Goal: Task Accomplishment & Management: Manage account settings

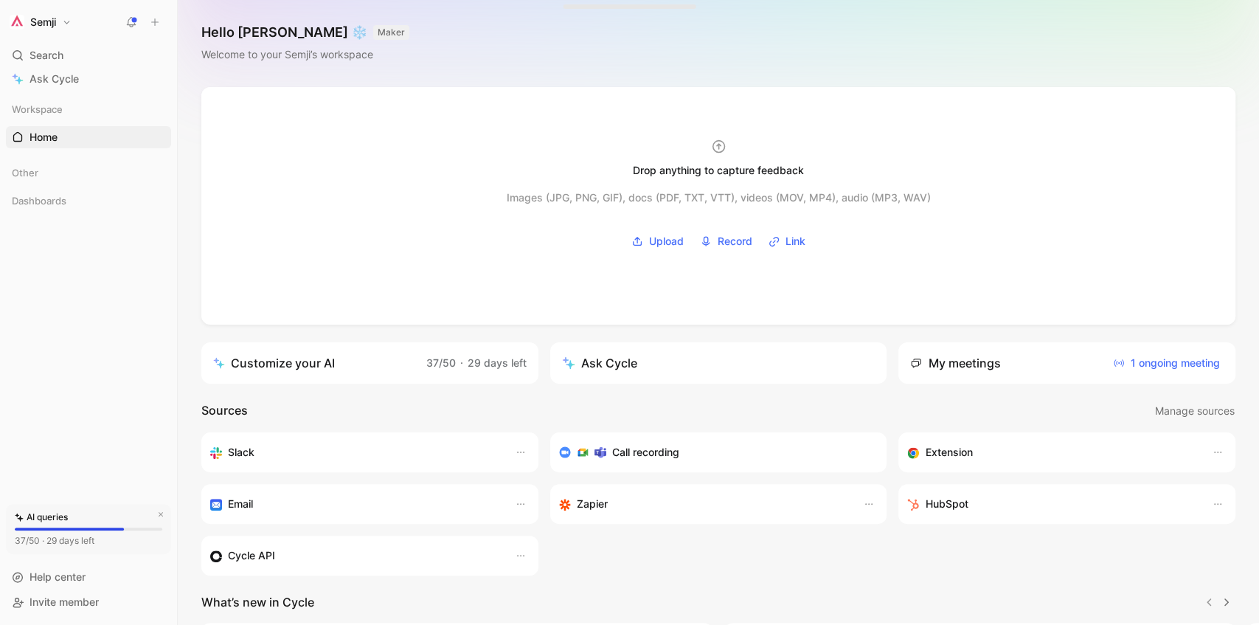
click at [59, 21] on button "Semji" at bounding box center [40, 22] width 69 height 21
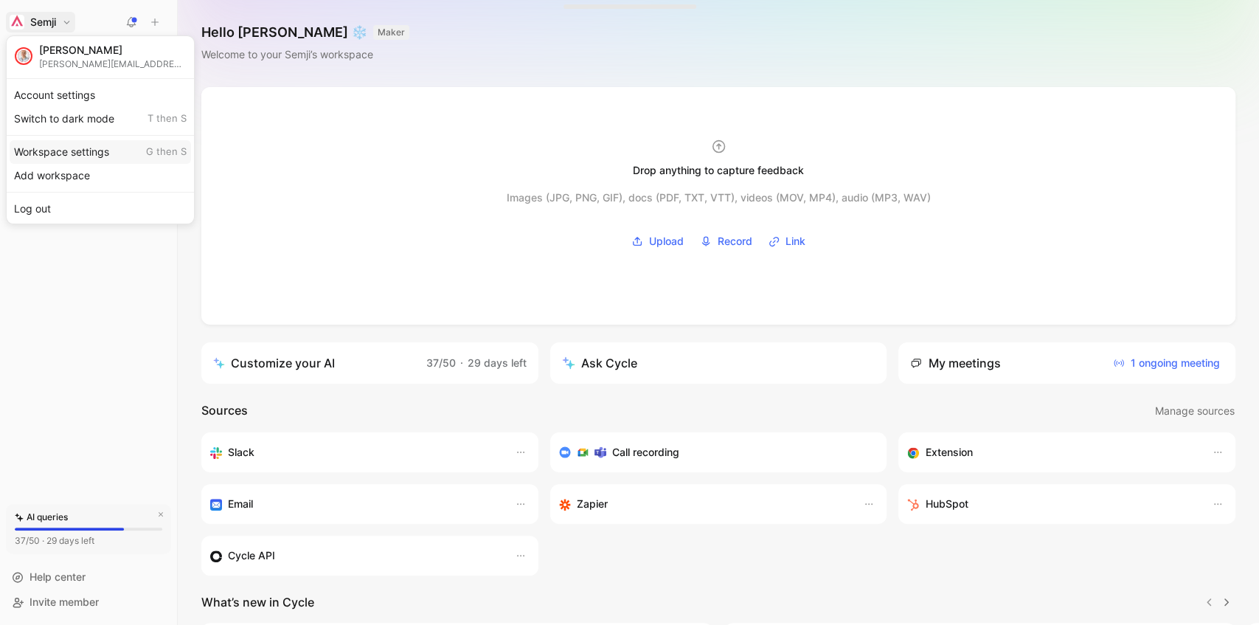
click at [69, 152] on div "Workspace settings G then S" at bounding box center [101, 152] width 182 height 24
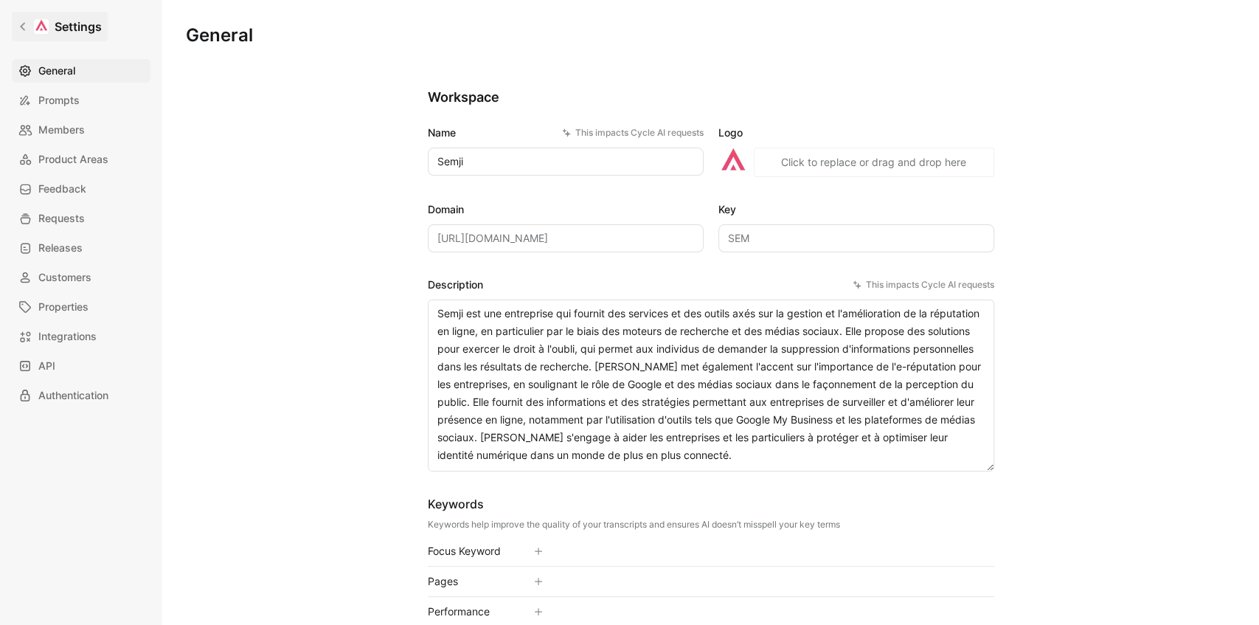
click at [71, 27] on h1 "Settings" at bounding box center [78, 27] width 47 height 18
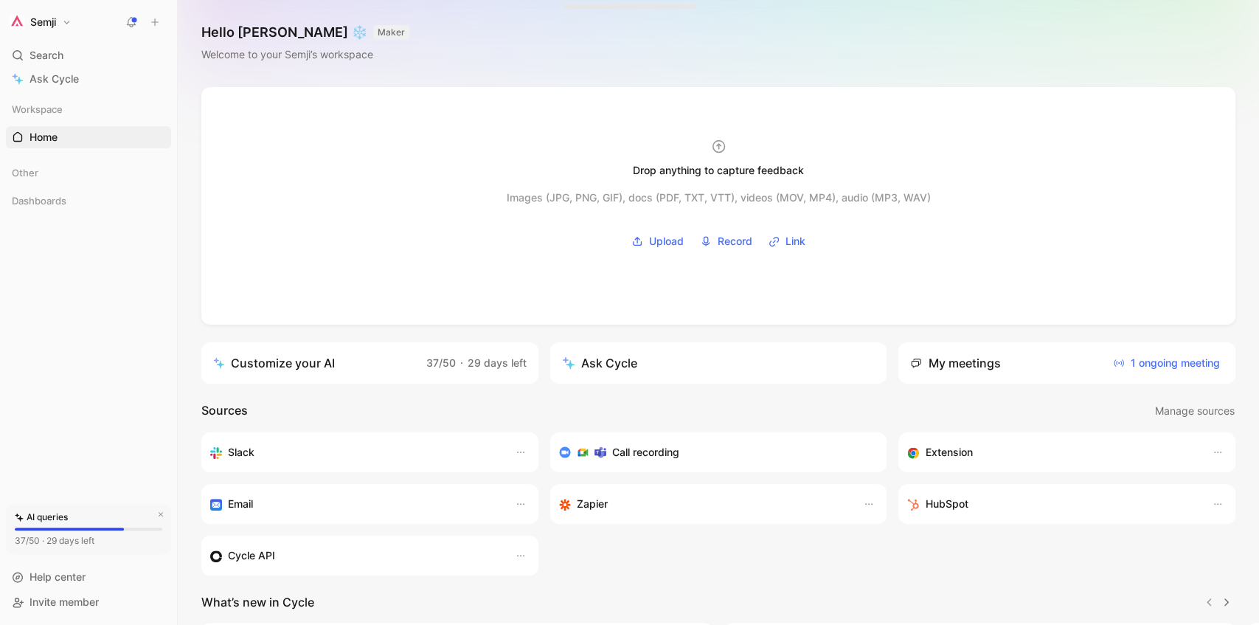
click at [64, 30] on button "Semji" at bounding box center [40, 22] width 69 height 21
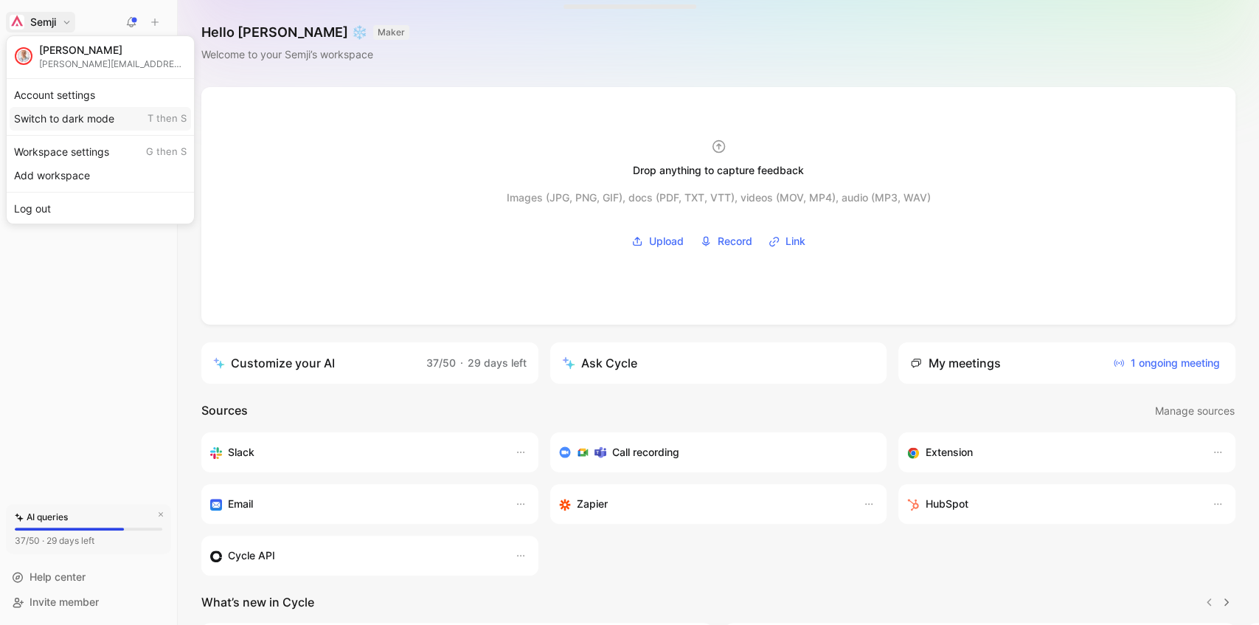
click at [68, 114] on div "Switch to dark mode T then S" at bounding box center [101, 119] width 182 height 24
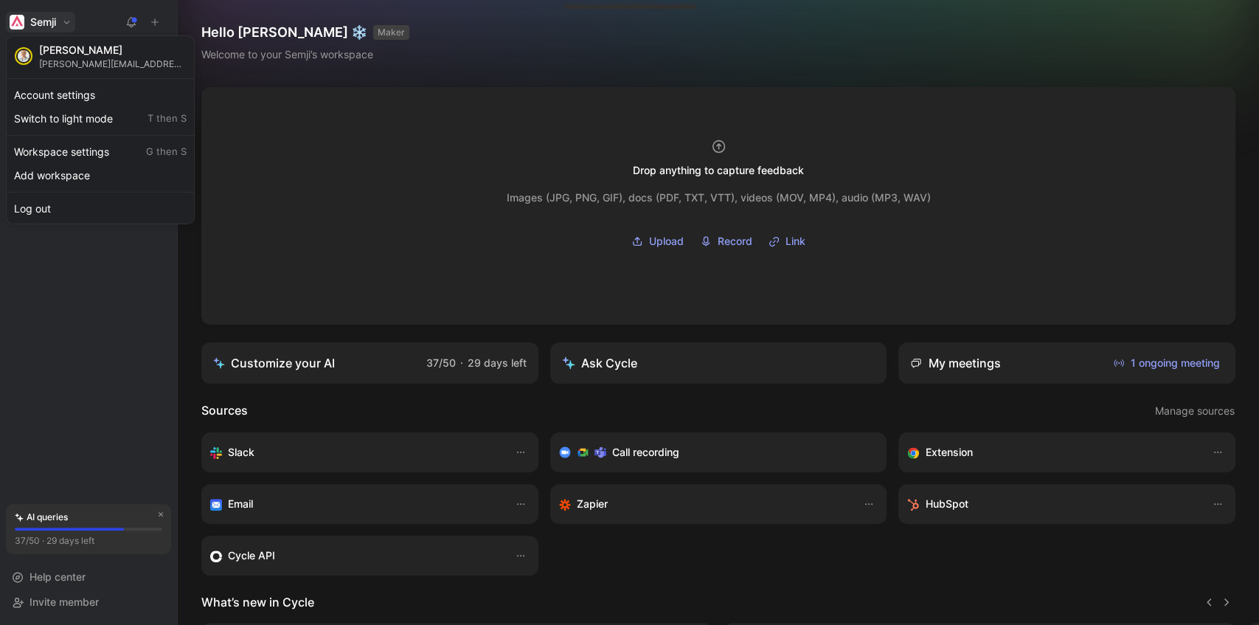
click at [421, 330] on div at bounding box center [629, 312] width 1259 height 625
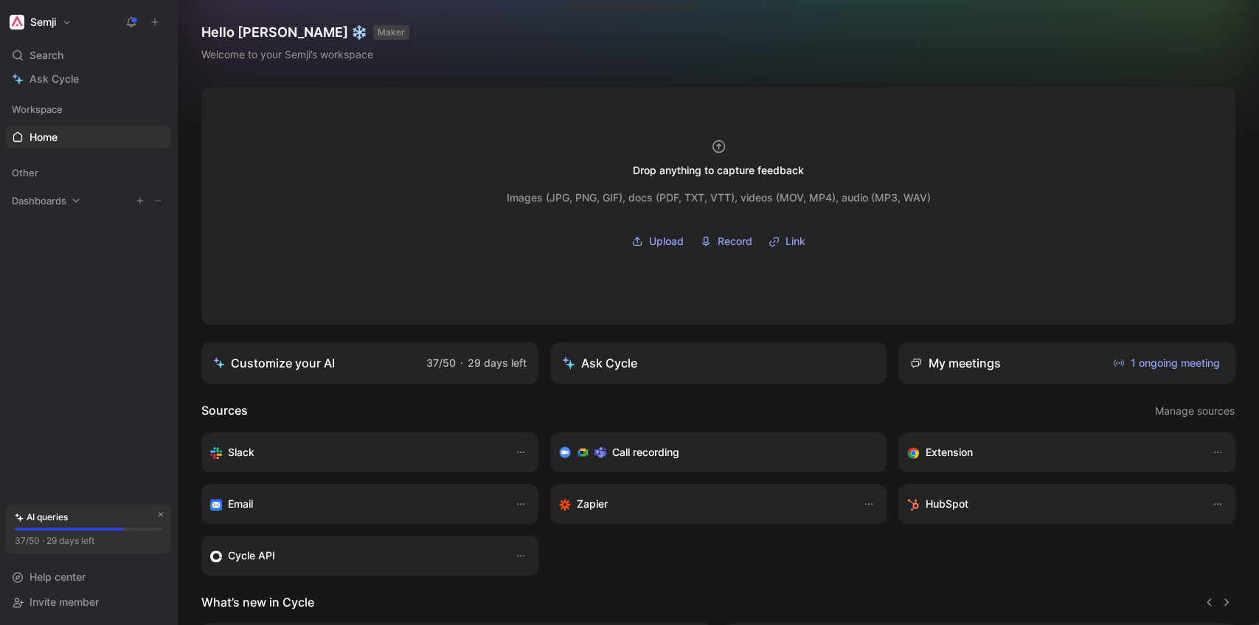
click at [72, 202] on icon at bounding box center [76, 201] width 10 height 10
click at [46, 174] on icon at bounding box center [48, 172] width 10 height 10
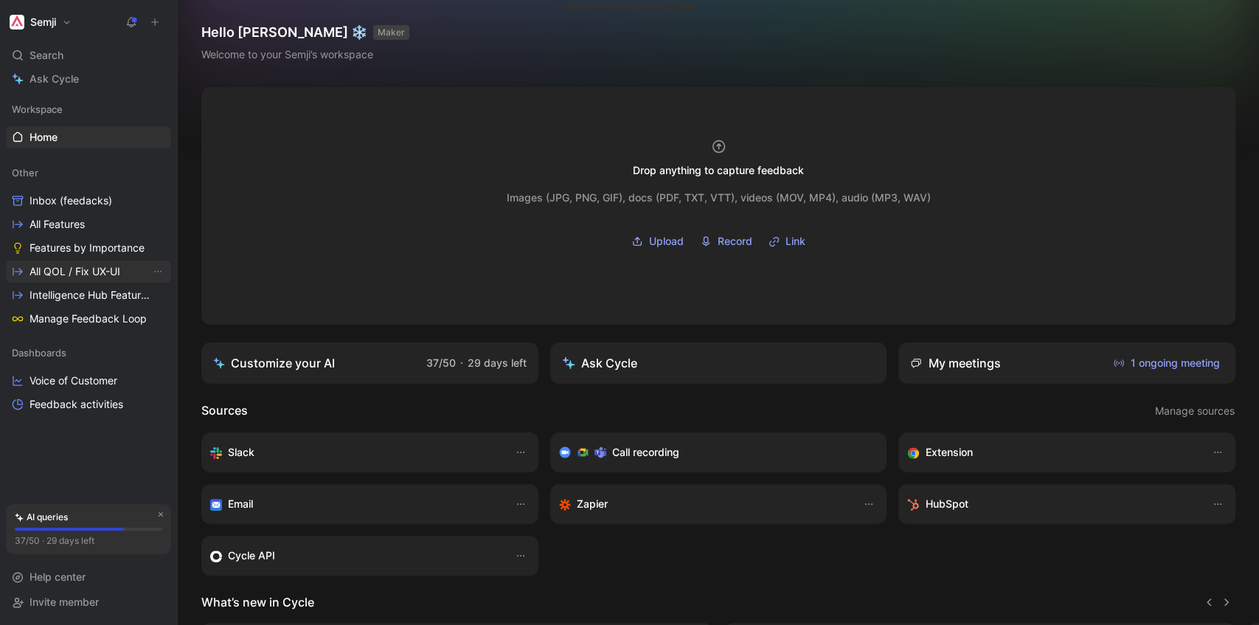
click at [94, 270] on span "All QOL / Fix UX-UI" at bounding box center [75, 271] width 91 height 15
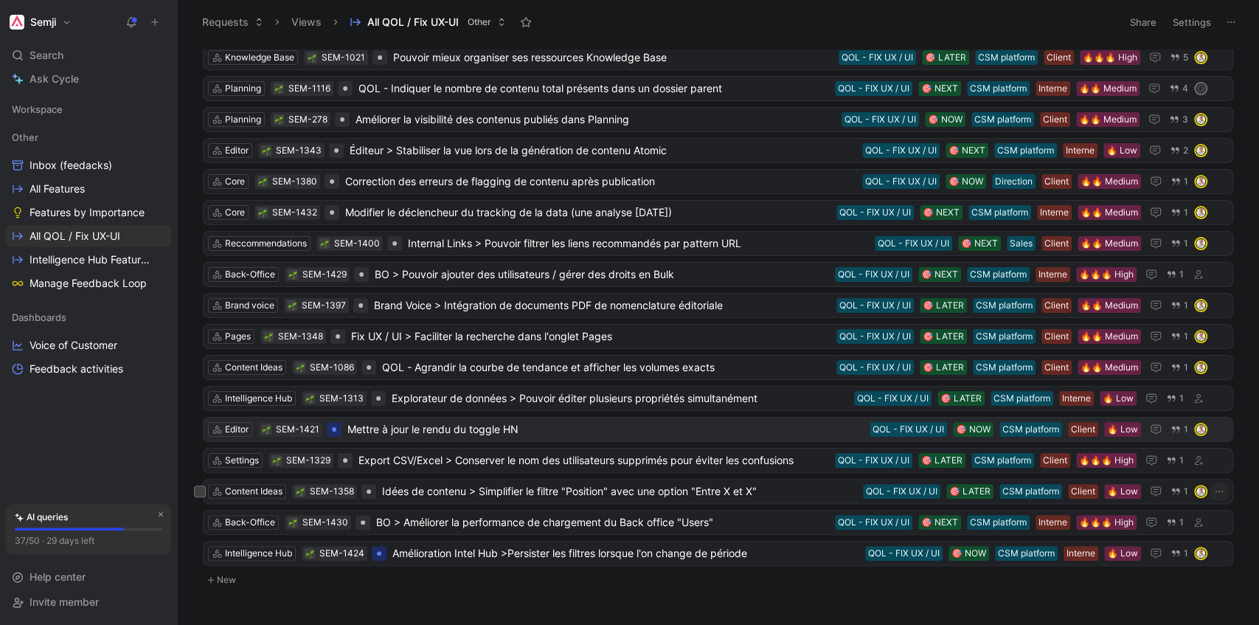
scroll to position [49, 0]
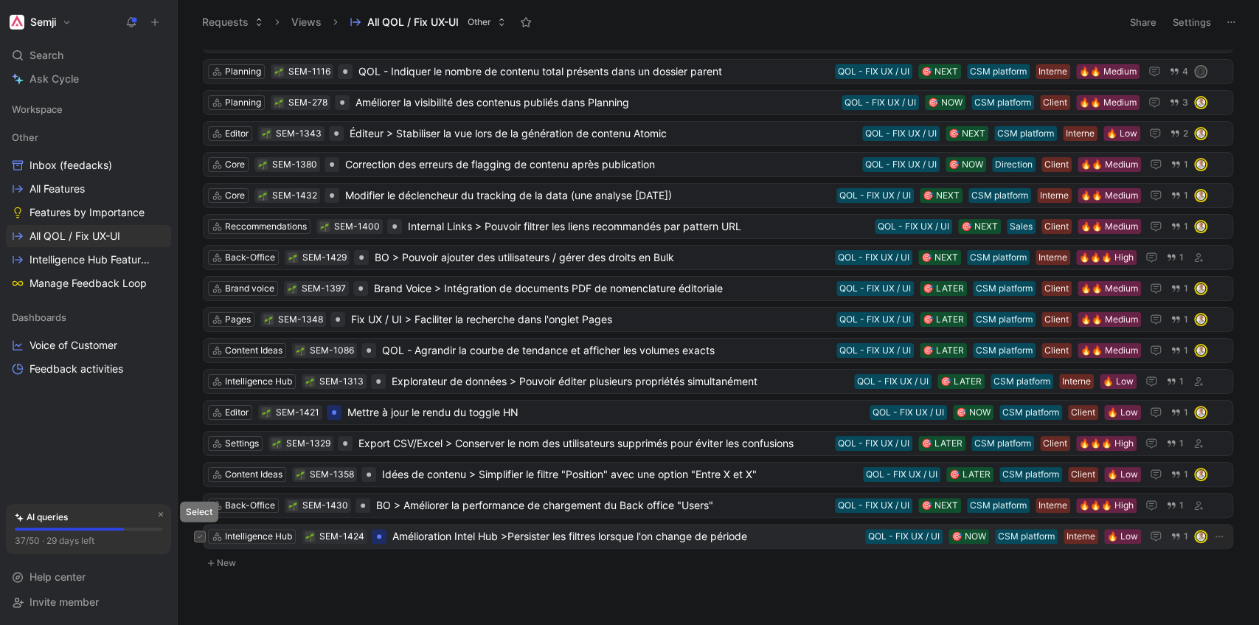
click at [203, 530] on button at bounding box center [200, 536] width 12 height 12
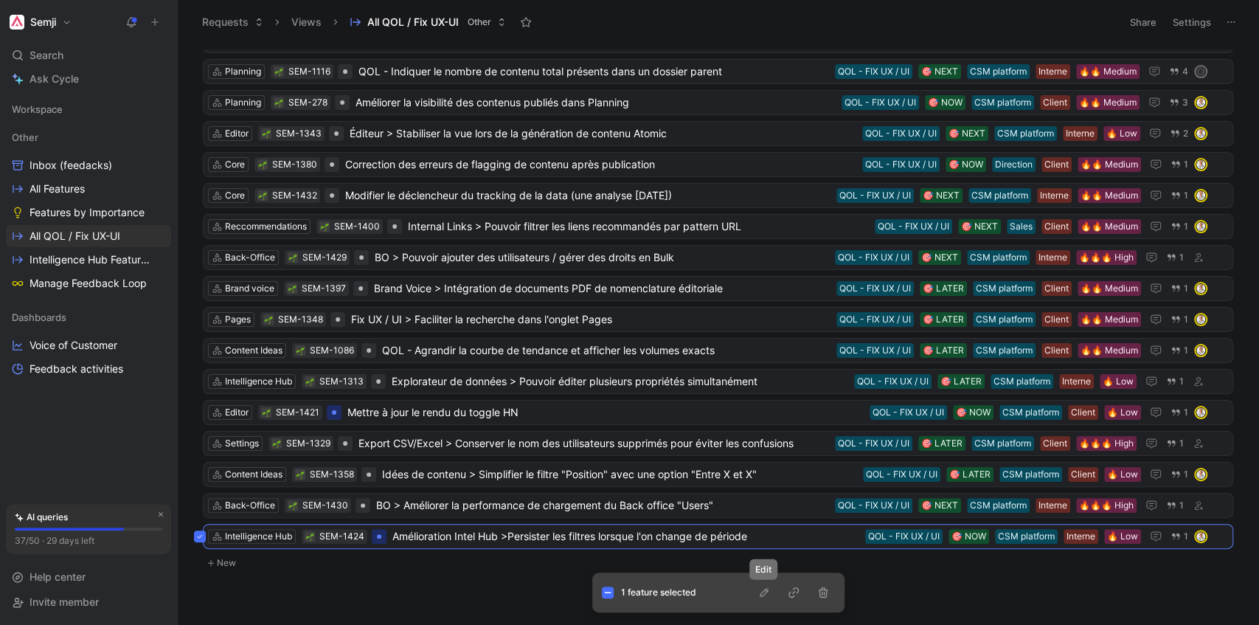
click at [763, 595] on icon "button" at bounding box center [764, 592] width 8 height 8
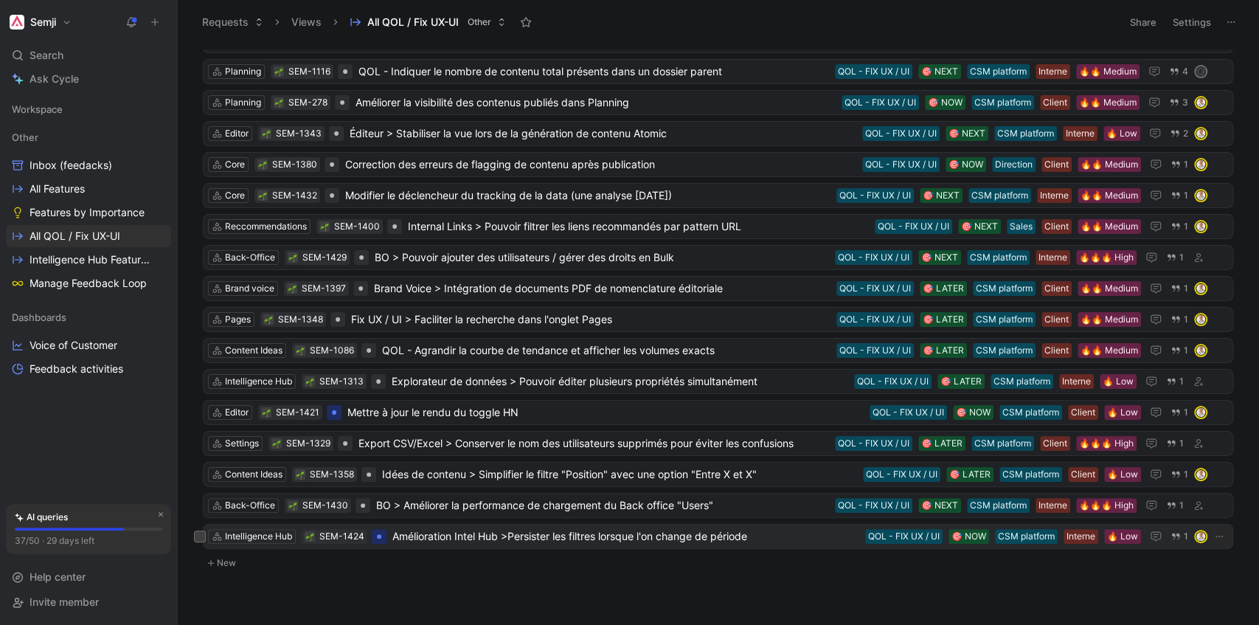
click at [770, 528] on span "Amélioration Intel Hub >Persister les filtres lorsque l'on change de période" at bounding box center [626, 537] width 467 height 18
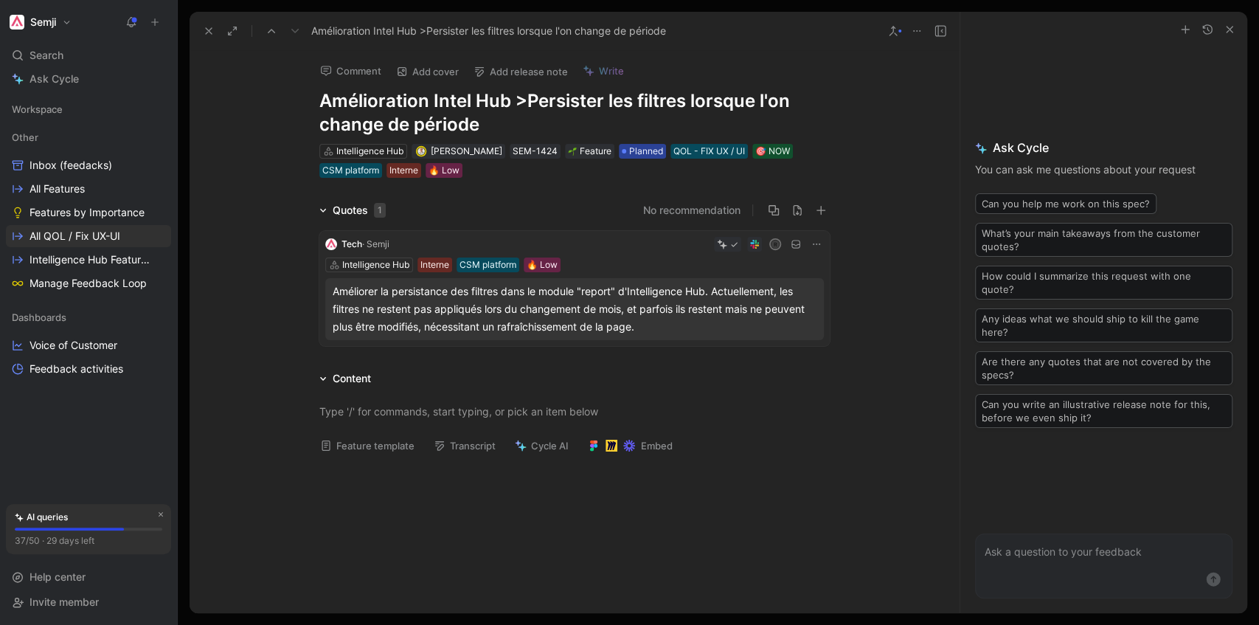
click at [639, 149] on span "Planned" at bounding box center [646, 151] width 34 height 15
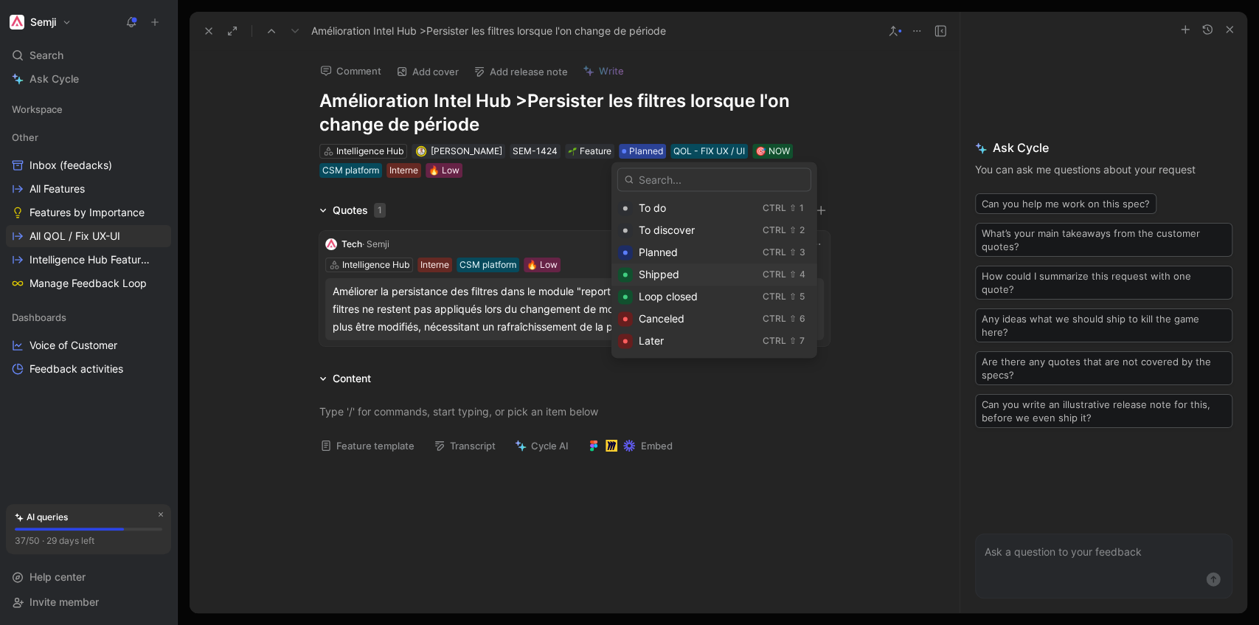
click at [671, 275] on span "Shipped" at bounding box center [659, 274] width 41 height 13
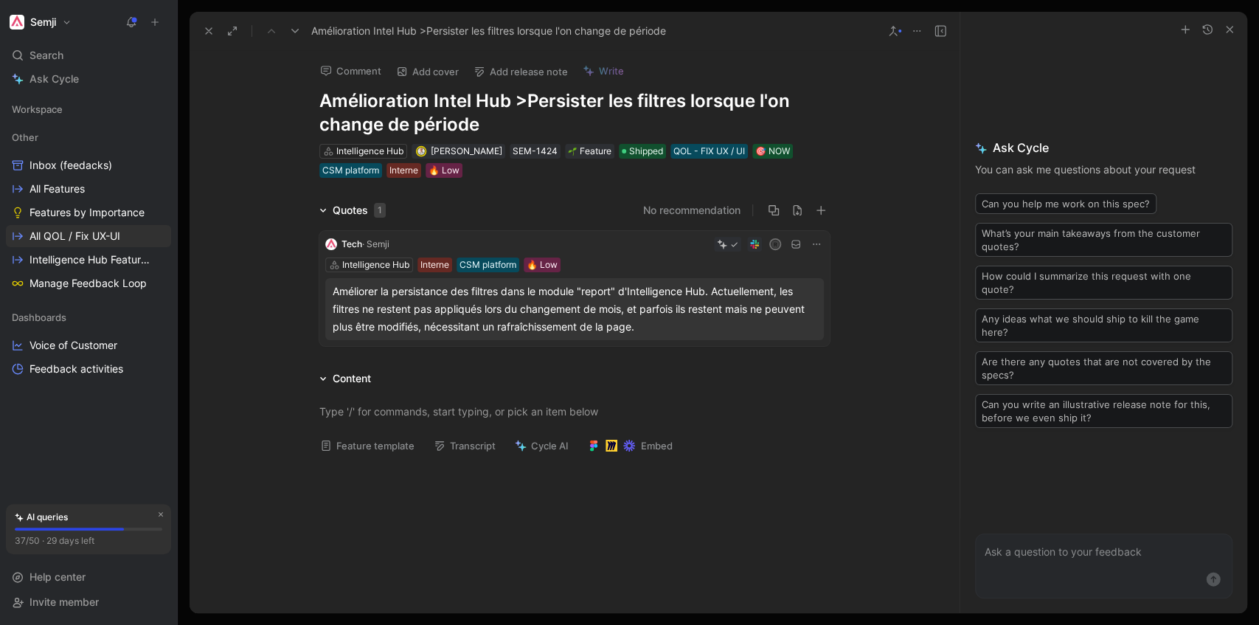
scroll to position [32, 0]
click at [101, 238] on span "All QOL / Fix UX-UI" at bounding box center [75, 236] width 91 height 15
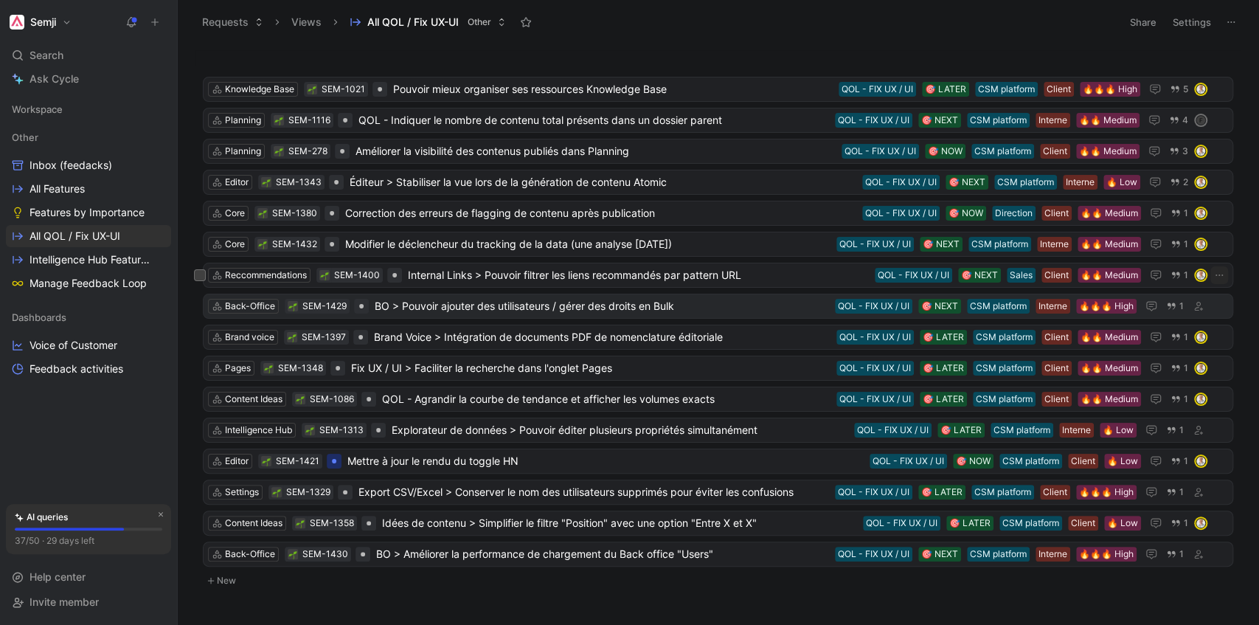
scroll to position [31, 0]
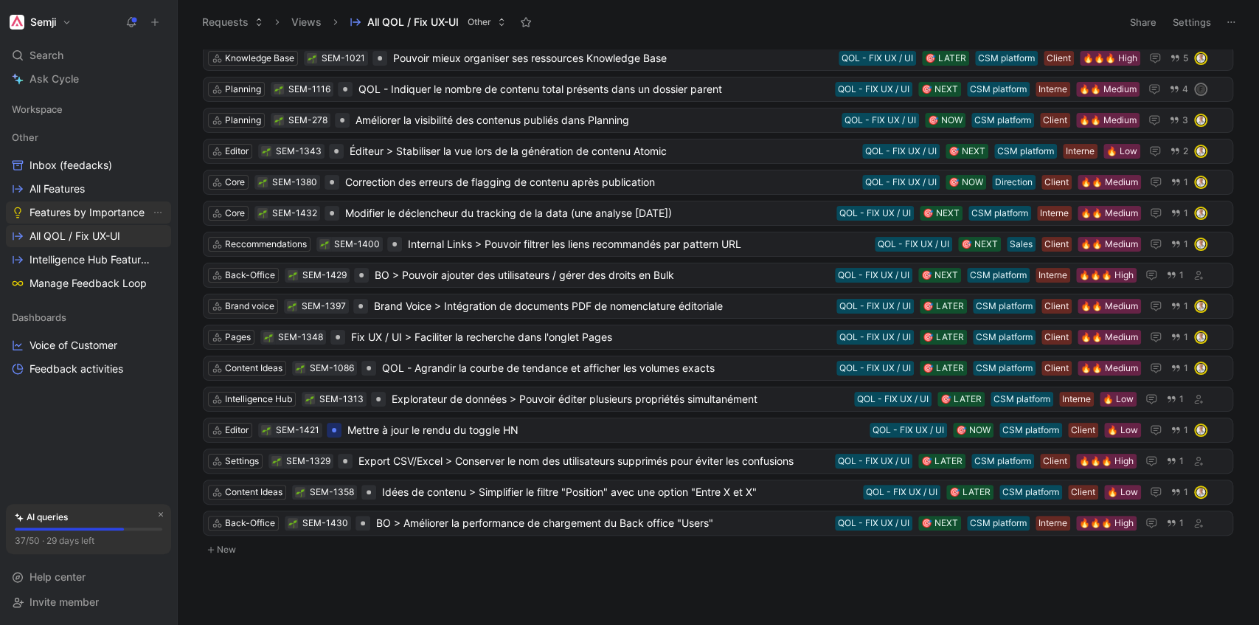
click at [77, 211] on span "Features by Importance" at bounding box center [87, 212] width 115 height 15
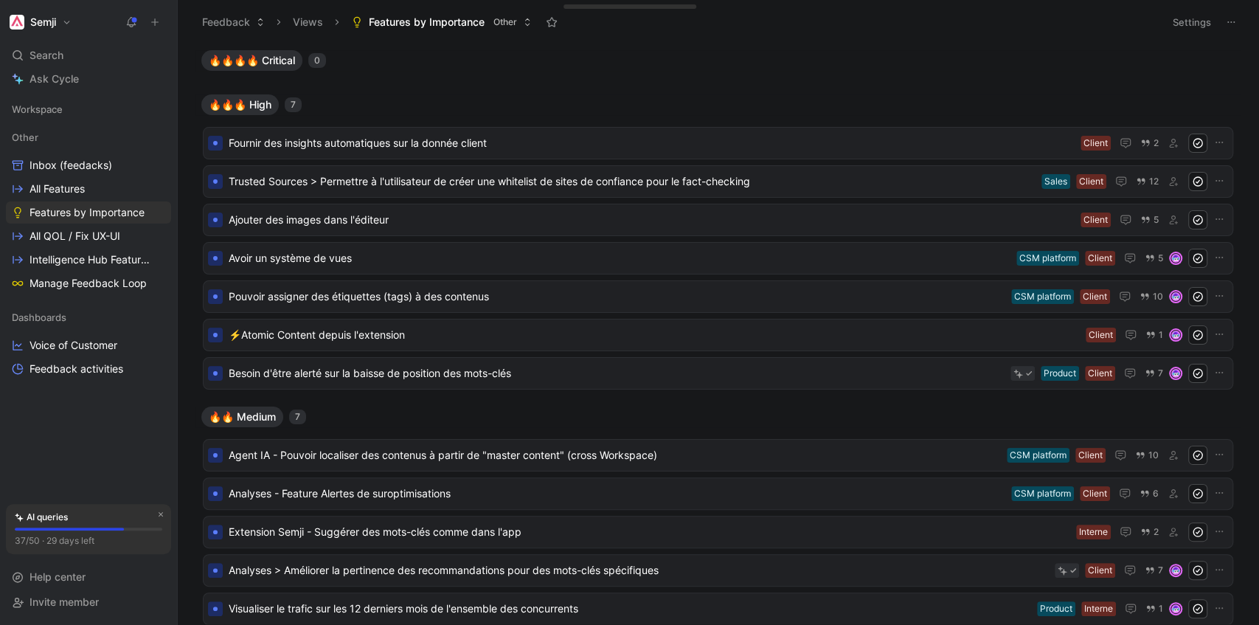
click at [49, 19] on h1 "Semji" at bounding box center [43, 21] width 26 height 13
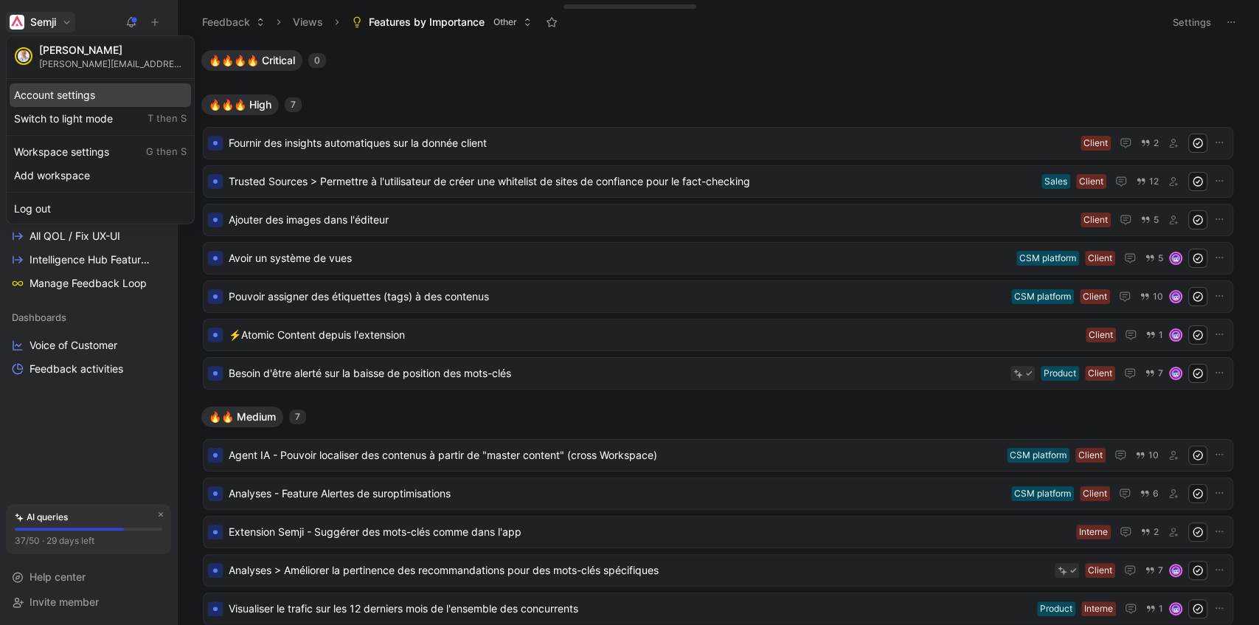
click at [95, 93] on div "Account settings" at bounding box center [101, 95] width 182 height 24
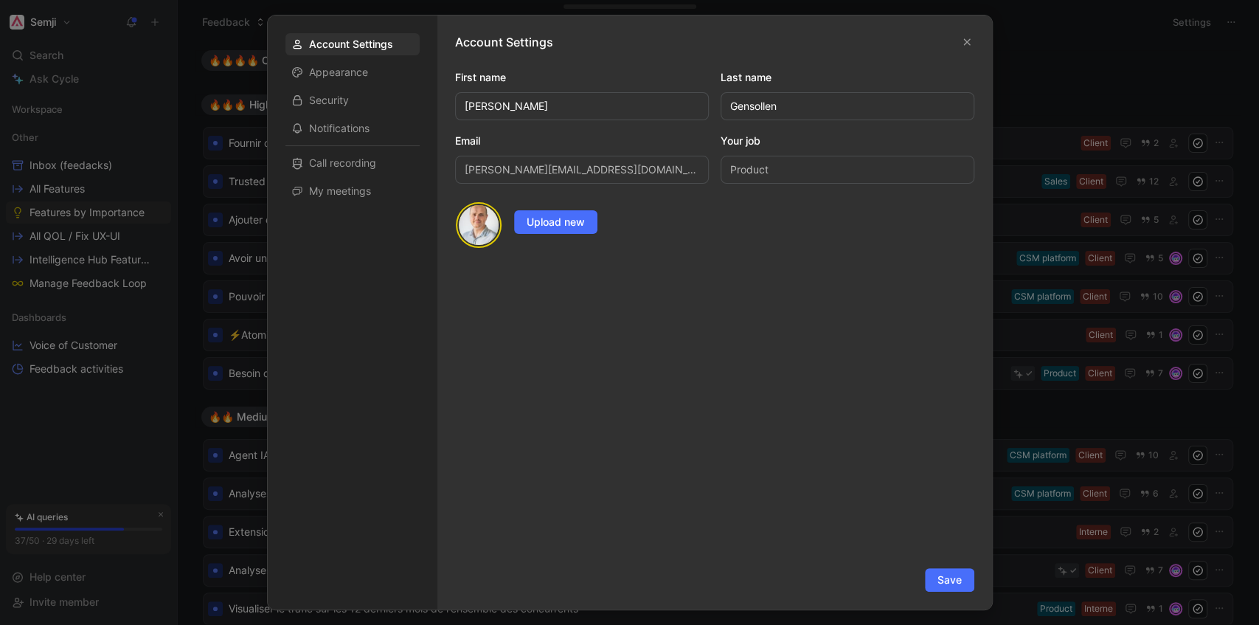
click at [130, 66] on div at bounding box center [629, 312] width 1259 height 625
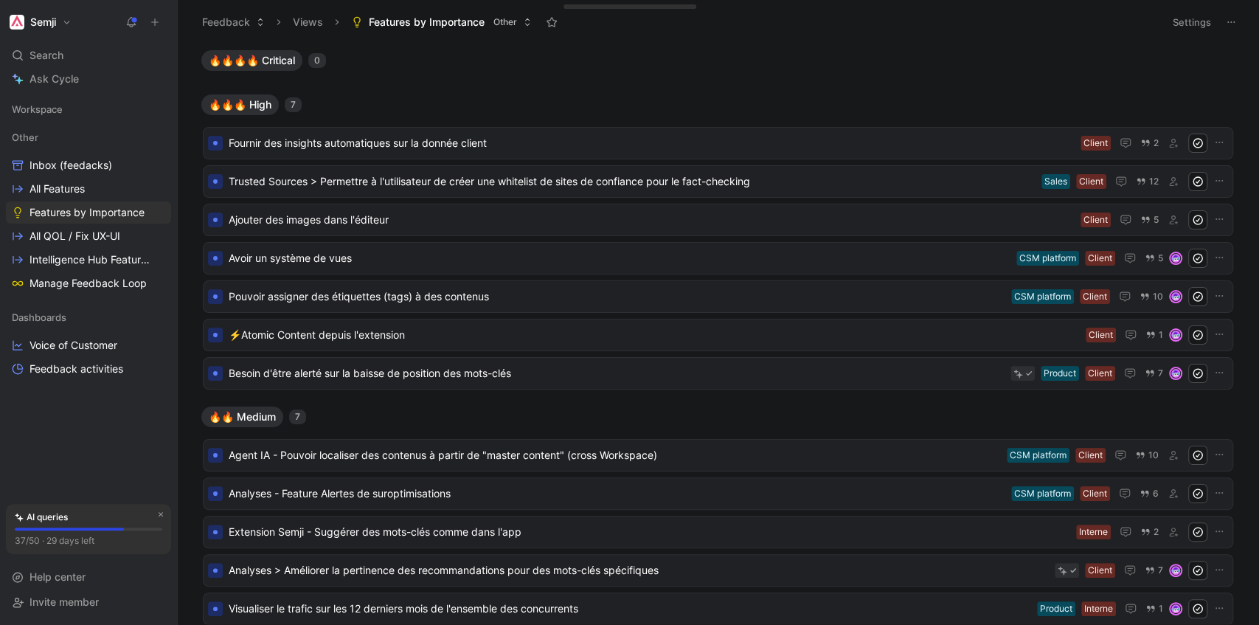
click at [54, 21] on h1 "Semji" at bounding box center [43, 21] width 26 height 13
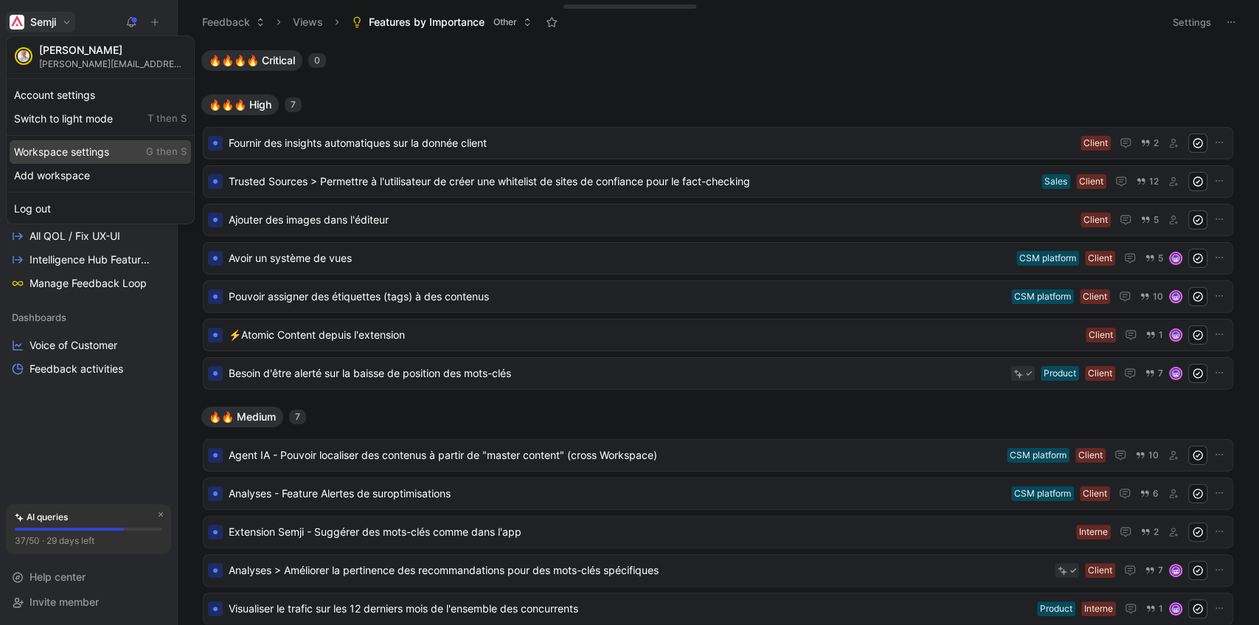
click at [100, 153] on div "Workspace settings G then S" at bounding box center [101, 152] width 182 height 24
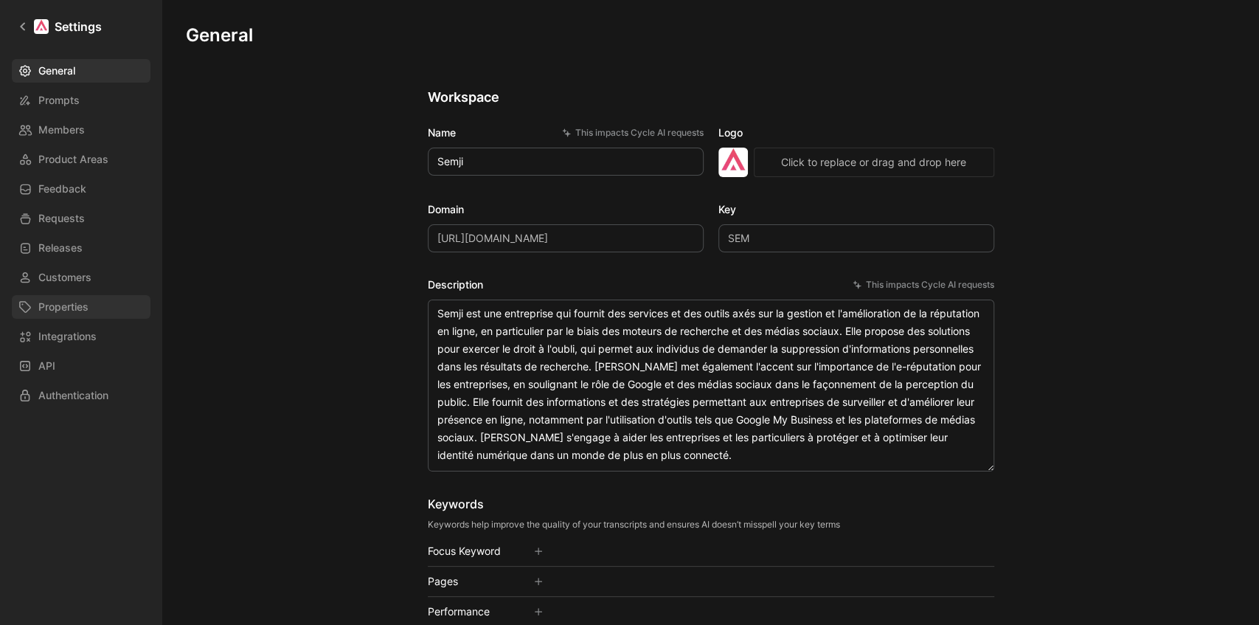
click at [77, 313] on span "Properties" at bounding box center [63, 307] width 50 height 18
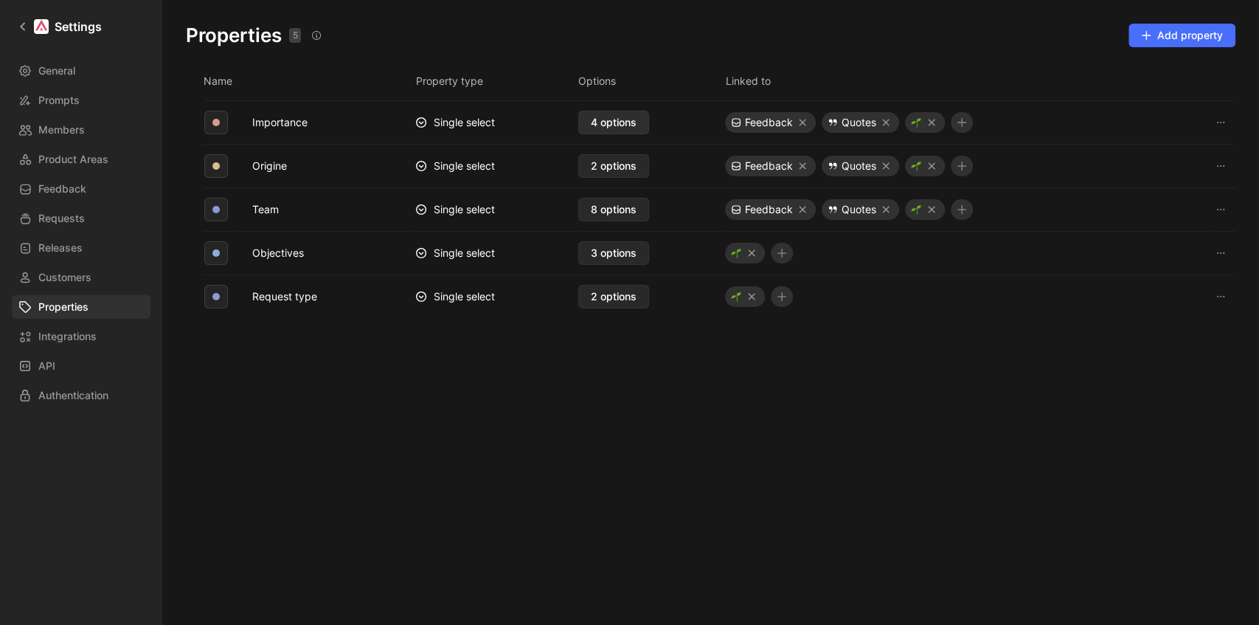
click at [635, 125] on span "4 options" at bounding box center [614, 123] width 46 height 18
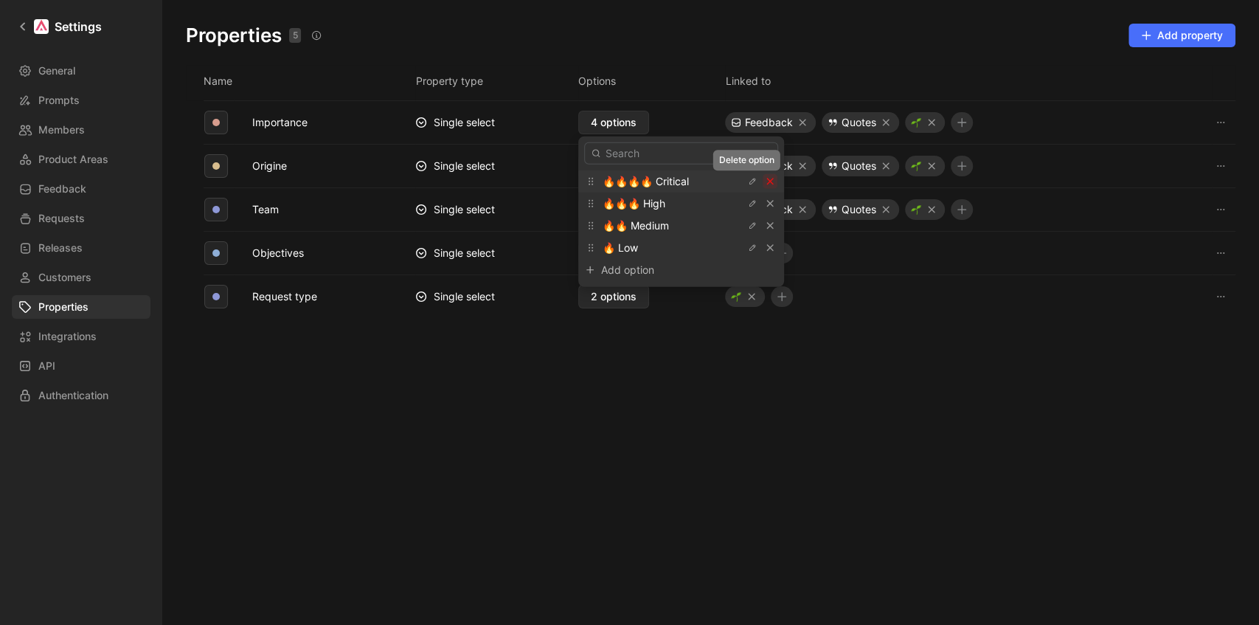
click at [766, 179] on icon "button" at bounding box center [770, 181] width 9 height 9
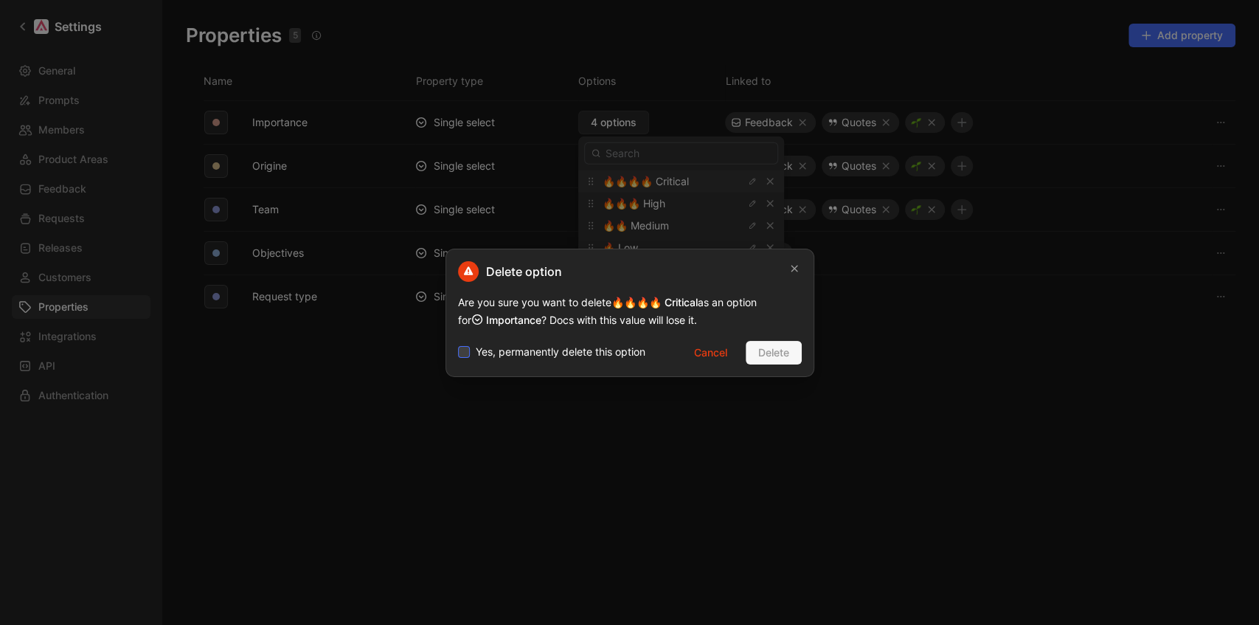
click at [490, 350] on span "Yes, permanently delete this option" at bounding box center [561, 352] width 170 height 18
click at [458, 343] on input "Yes, permanently delete this option" at bounding box center [458, 343] width 0 height 0
click at [793, 267] on icon "button" at bounding box center [794, 269] width 9 height 12
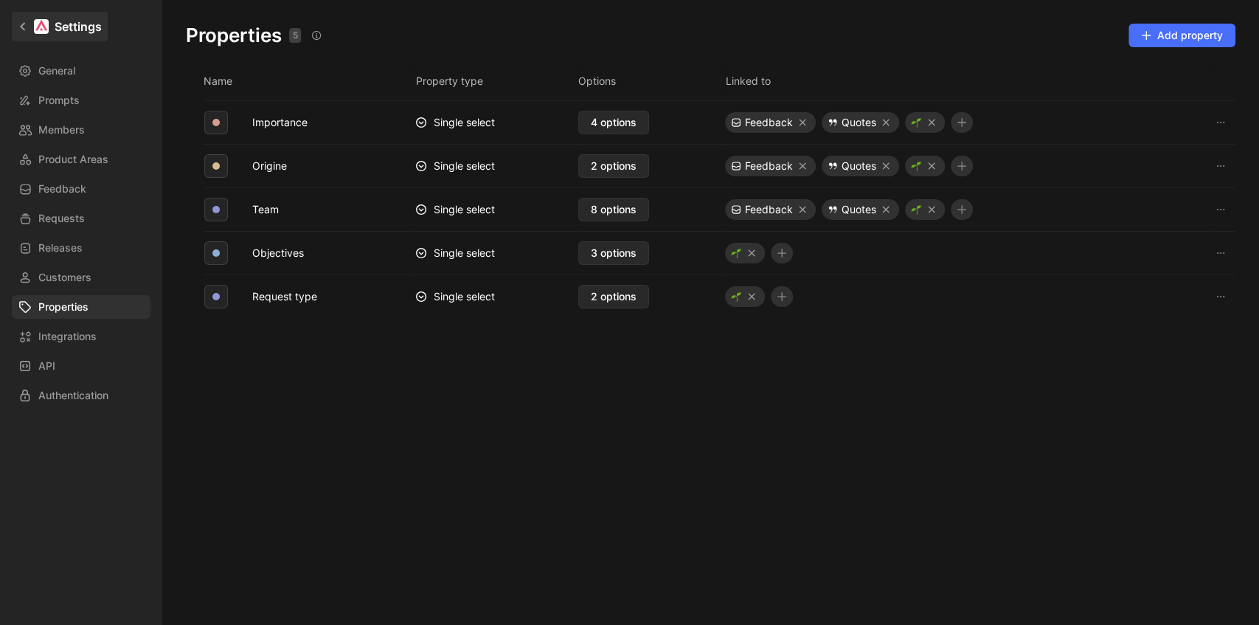
click at [24, 32] on link "Settings" at bounding box center [60, 27] width 96 height 30
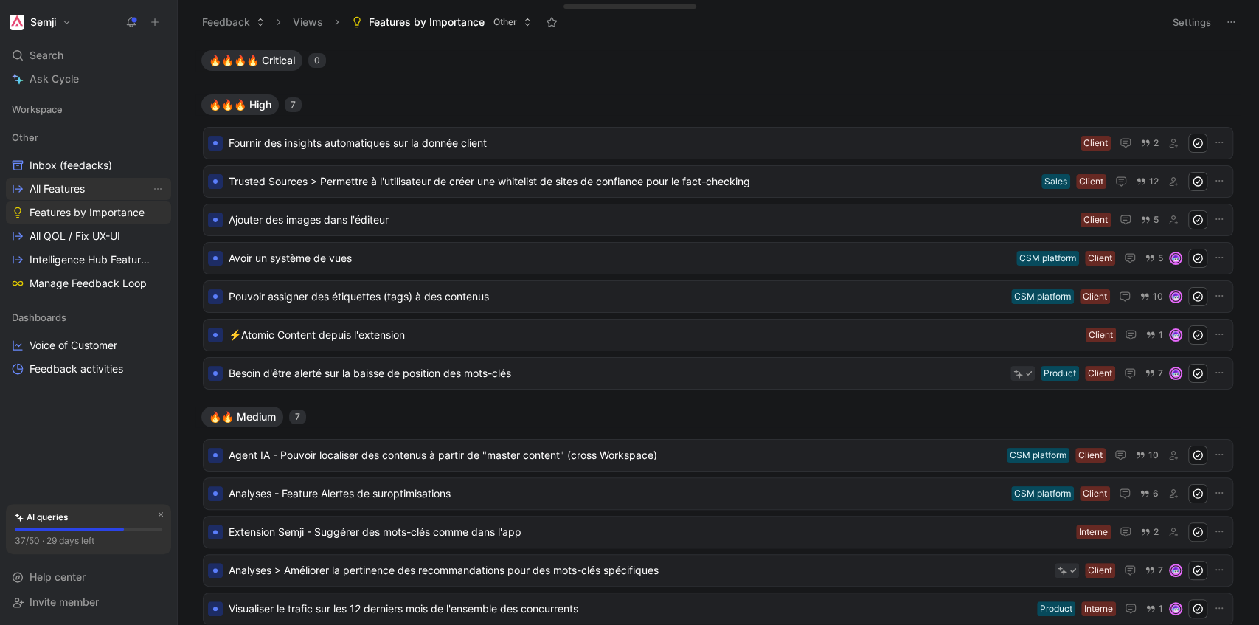
click at [49, 193] on span "All Features" at bounding box center [57, 189] width 55 height 15
